Goal: Information Seeking & Learning: Find specific fact

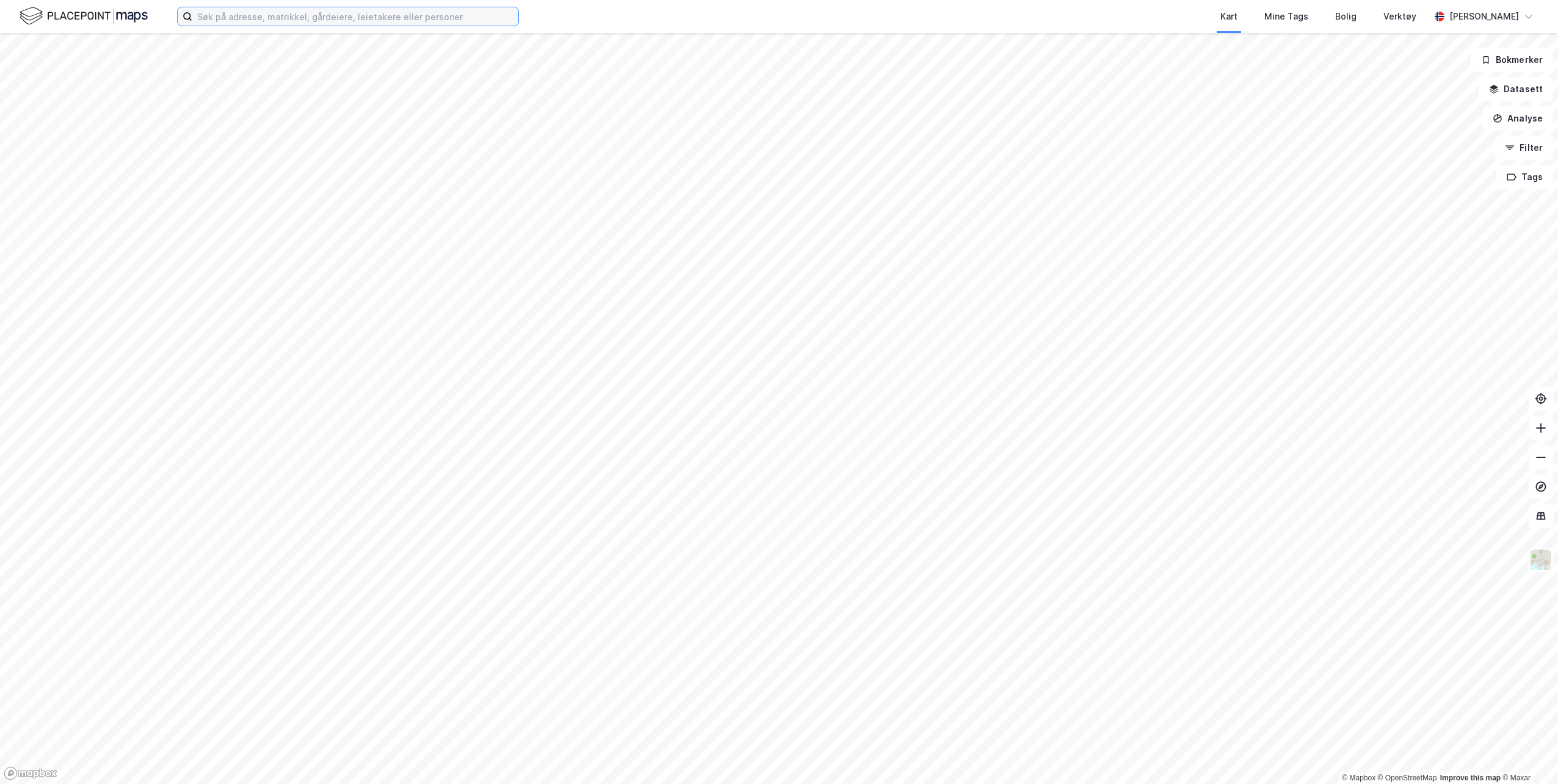
click at [306, 17] on input at bounding box center [355, 17] width 326 height 19
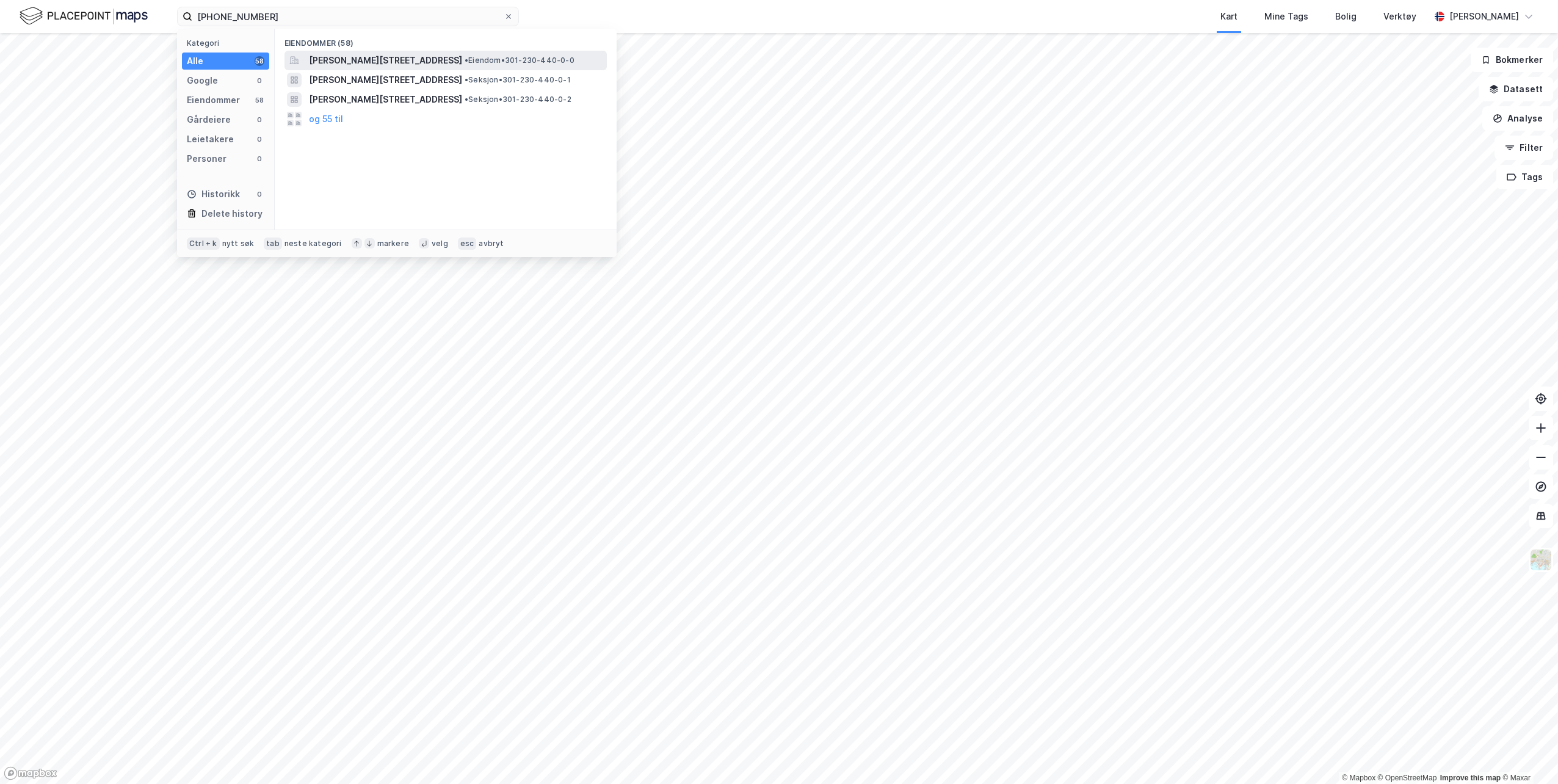
click at [456, 60] on span "[PERSON_NAME][STREET_ADDRESS]" at bounding box center [386, 60] width 153 height 15
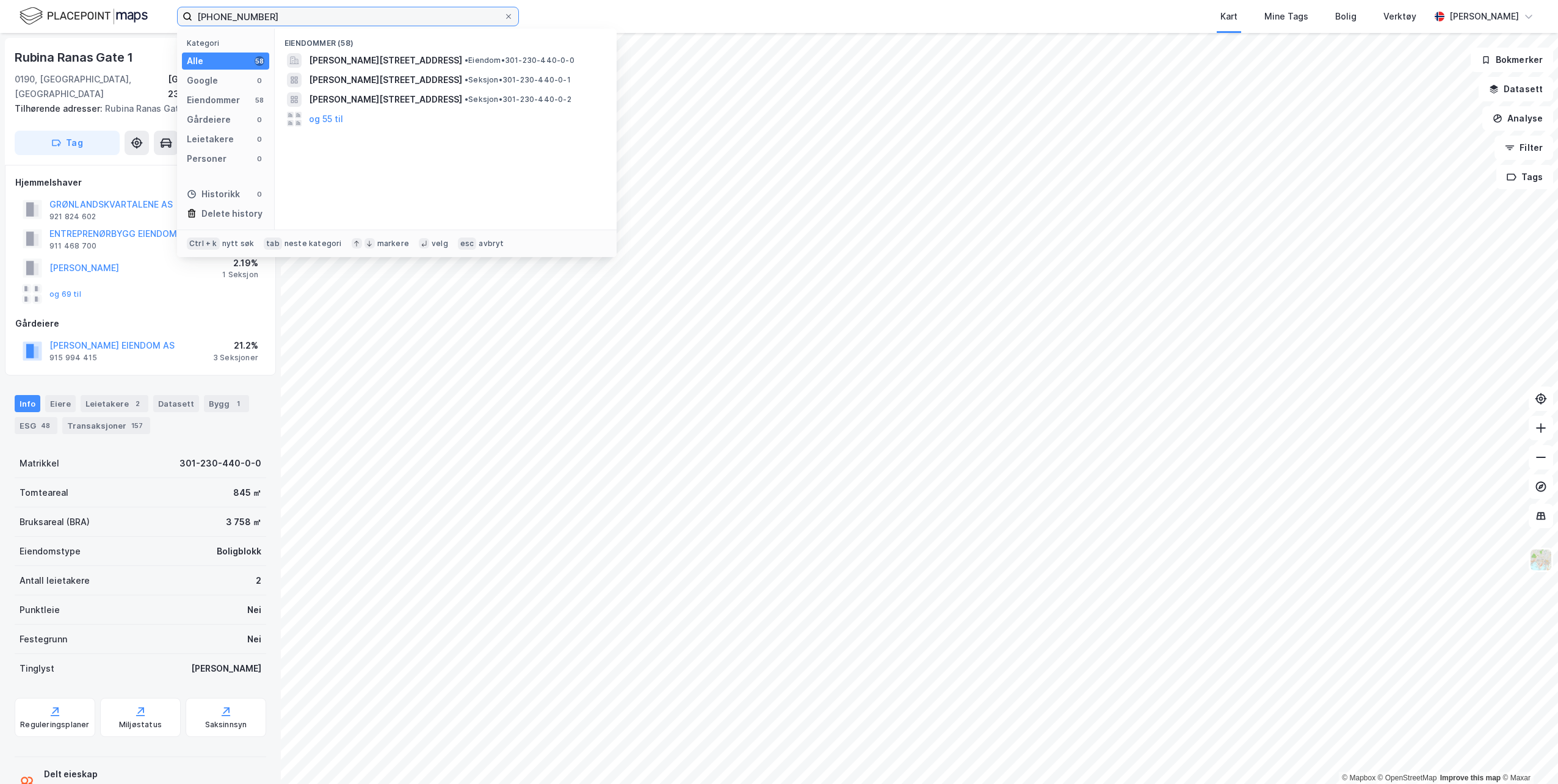
click at [263, 17] on input "[PHONE_NUMBER]" at bounding box center [348, 17] width 312 height 19
type input "[PHONE_NUMBER]"
click at [392, 60] on span "[STREET_ADDRESS]" at bounding box center [350, 60] width 83 height 15
